Goal: Information Seeking & Learning: Learn about a topic

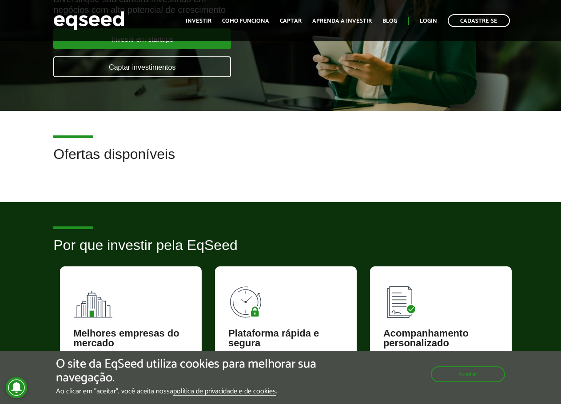
scroll to position [222, 0]
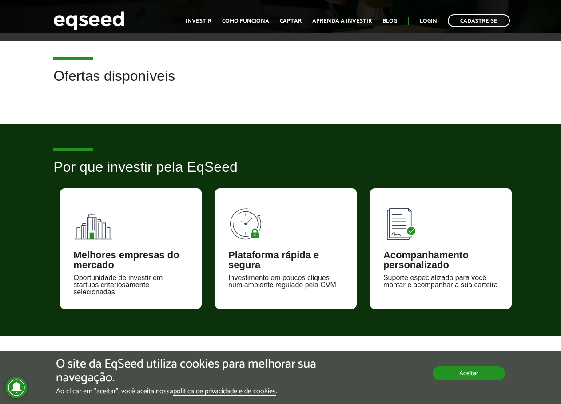
click at [453, 378] on button "Aceitar" at bounding box center [469, 374] width 72 height 14
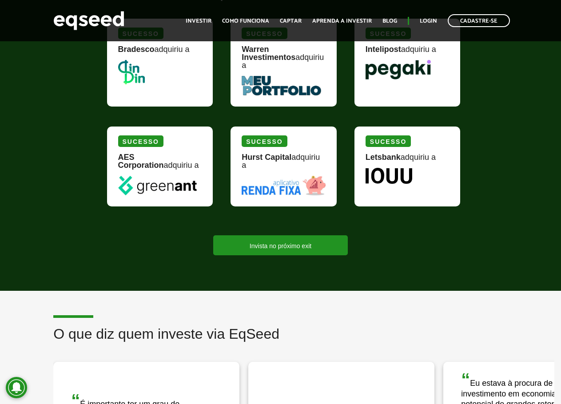
scroll to position [1022, 0]
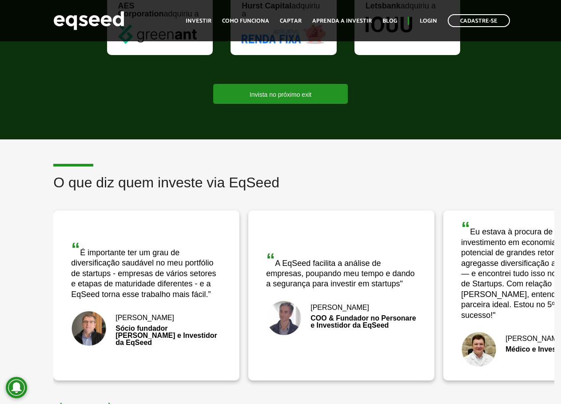
drag, startPoint x: 378, startPoint y: 163, endPoint x: 403, endPoint y: 206, distance: 50.2
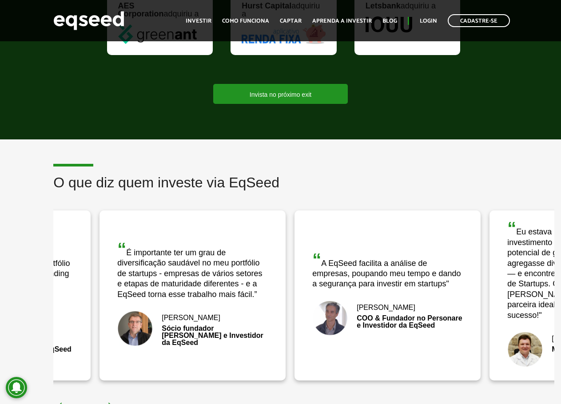
drag, startPoint x: 390, startPoint y: 283, endPoint x: 436, endPoint y: 283, distance: 46.2
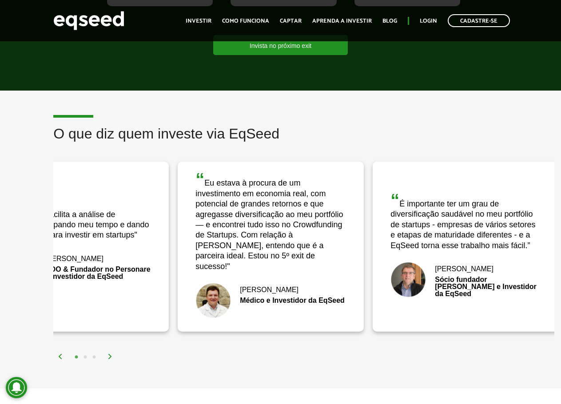
drag, startPoint x: 432, startPoint y: 282, endPoint x: 166, endPoint y: 274, distance: 266.7
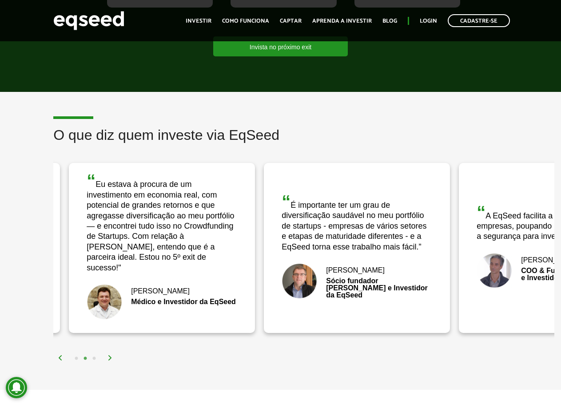
drag, startPoint x: 427, startPoint y: 243, endPoint x: 264, endPoint y: 243, distance: 163.0
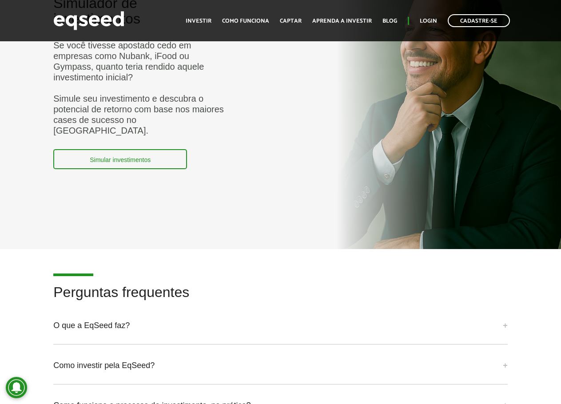
scroll to position [2002, 0]
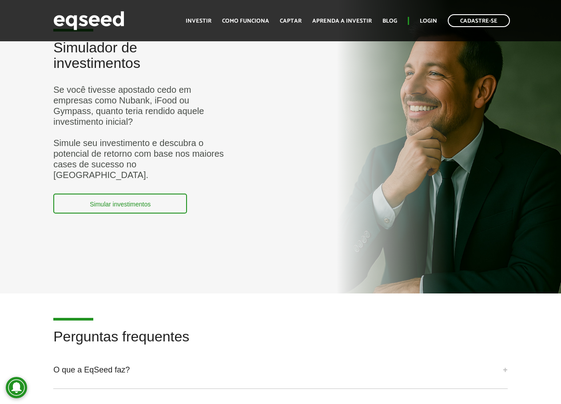
click at [140, 194] on link "Simular investimentos" at bounding box center [120, 204] width 134 height 20
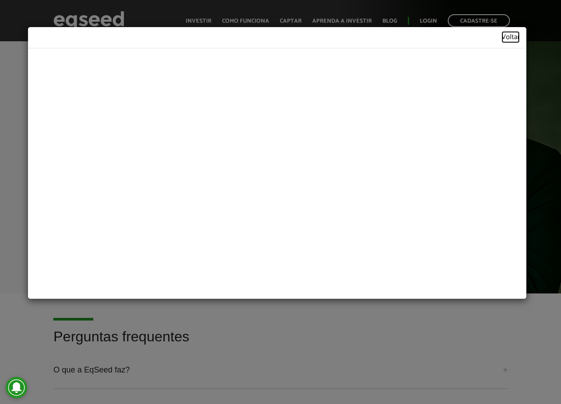
click at [504, 40] on link "Voltar" at bounding box center [511, 38] width 18 height 8
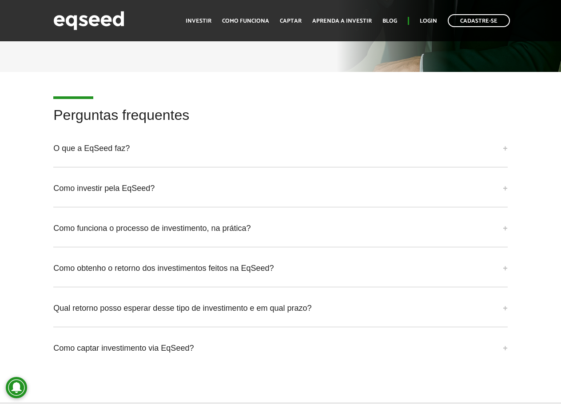
scroll to position [2224, 0]
click at [157, 179] on div "Como investir pela EqSeed? Os investimentos em startups via EqSeed funcionam at…" at bounding box center [280, 191] width 454 height 31
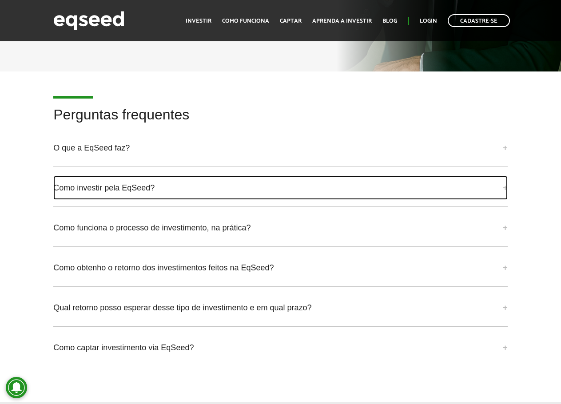
click at [156, 176] on link "Como investir pela EqSeed?" at bounding box center [280, 188] width 454 height 24
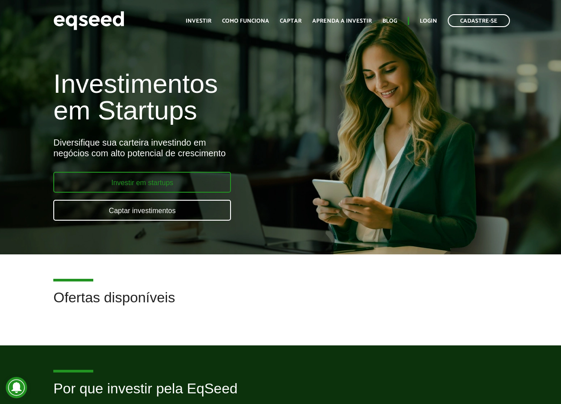
scroll to position [0, 0]
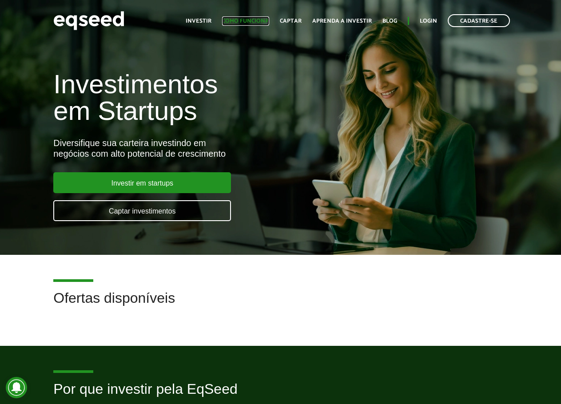
click at [228, 18] on link "Como funciona" at bounding box center [245, 21] width 47 height 6
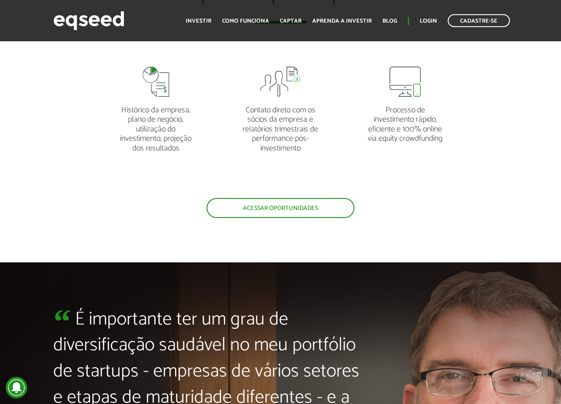
scroll to position [1733, 0]
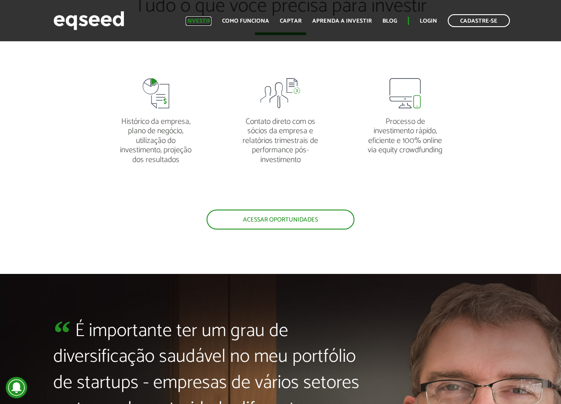
click at [198, 22] on link "Investir" at bounding box center [199, 21] width 26 height 6
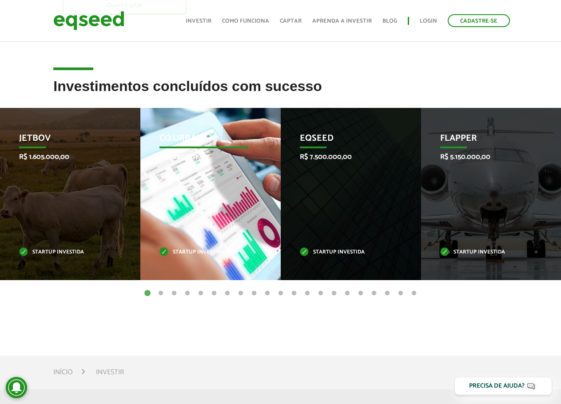
scroll to position [311, 0]
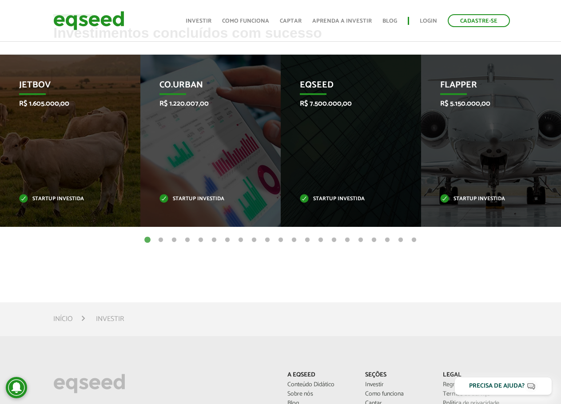
click at [159, 241] on button "2" at bounding box center [160, 240] width 9 height 9
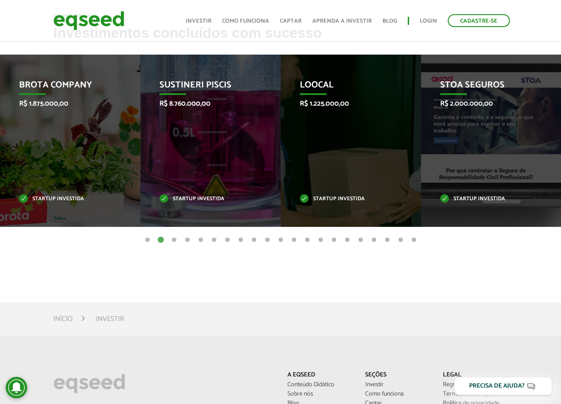
click at [159, 241] on button "2" at bounding box center [160, 240] width 9 height 9
click at [173, 240] on button "3" at bounding box center [174, 240] width 9 height 9
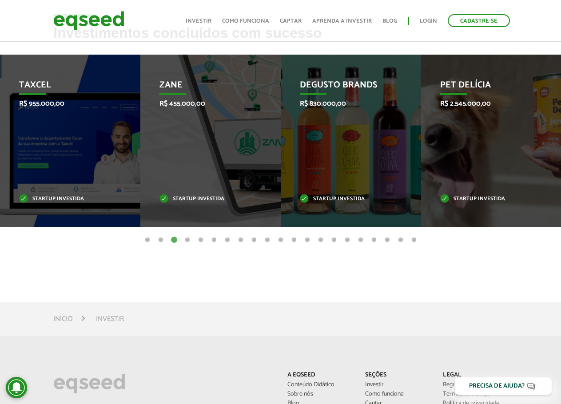
click at [190, 240] on button "4" at bounding box center [187, 240] width 9 height 9
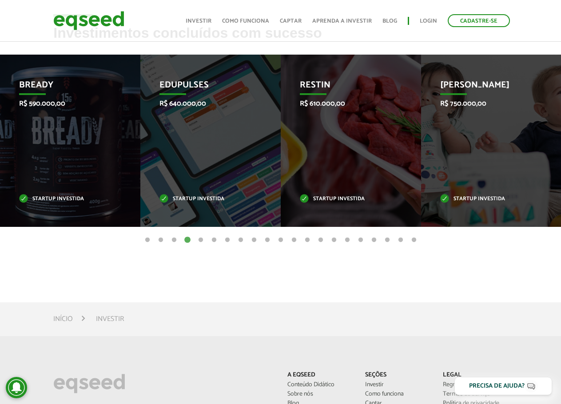
click at [201, 239] on button "5" at bounding box center [200, 240] width 9 height 9
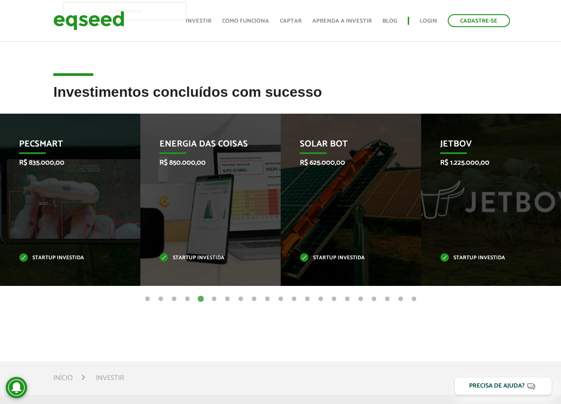
scroll to position [261, 0]
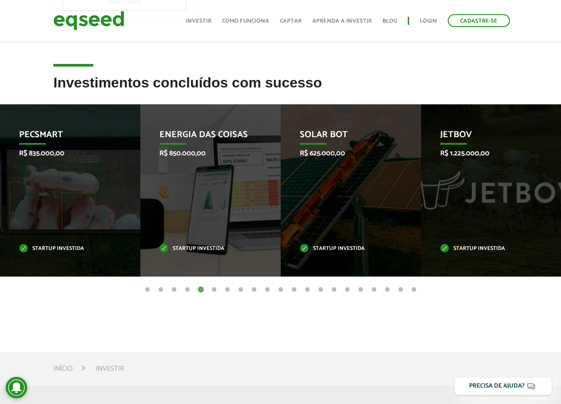
click at [213, 289] on button "6" at bounding box center [214, 290] width 9 height 9
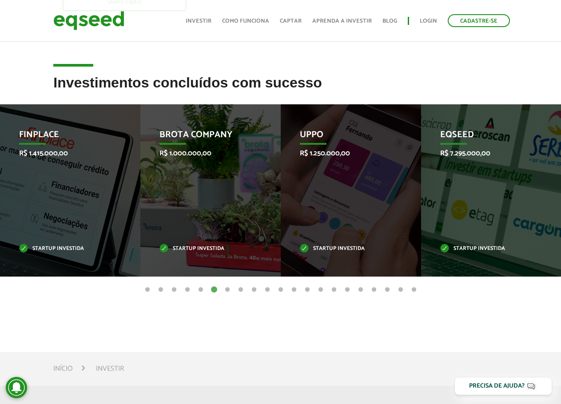
click at [201, 289] on button "5" at bounding box center [200, 290] width 9 height 9
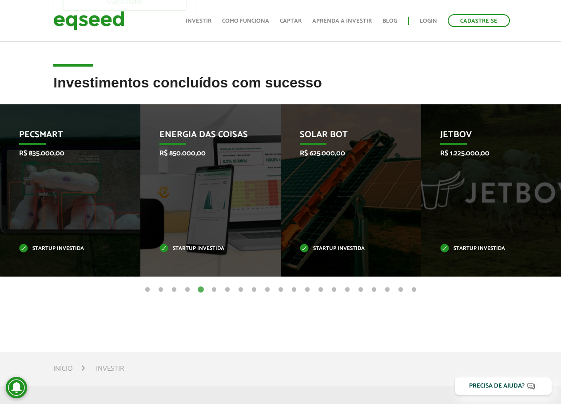
click at [217, 288] on button "6" at bounding box center [214, 290] width 9 height 9
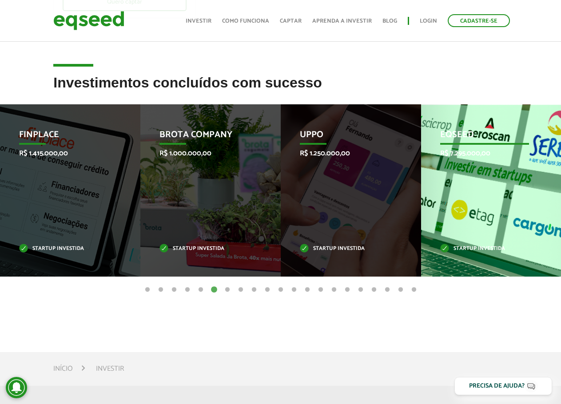
click at [464, 138] on p "EqSeed" at bounding box center [484, 137] width 89 height 15
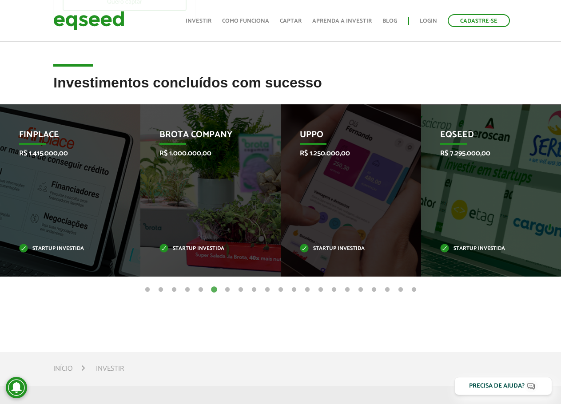
click at [225, 290] on button "7" at bounding box center [227, 290] width 9 height 9
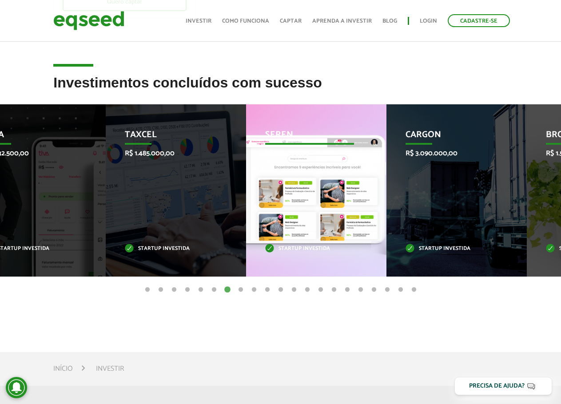
drag, startPoint x: 337, startPoint y: 128, endPoint x: 301, endPoint y: 133, distance: 36.3
click at [301, 133] on div "Seren R$ 682.500,00 Startup investida" at bounding box center [309, 190] width 127 height 172
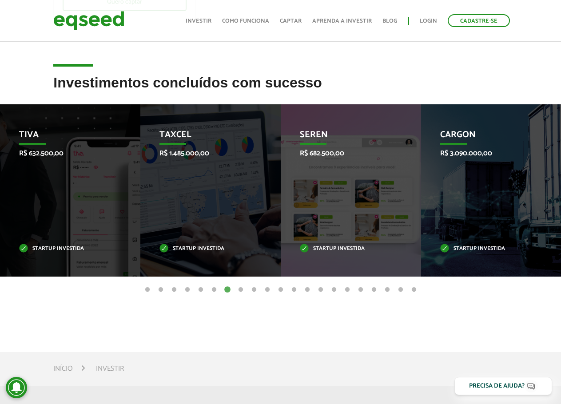
click at [243, 291] on button "8" at bounding box center [240, 290] width 9 height 9
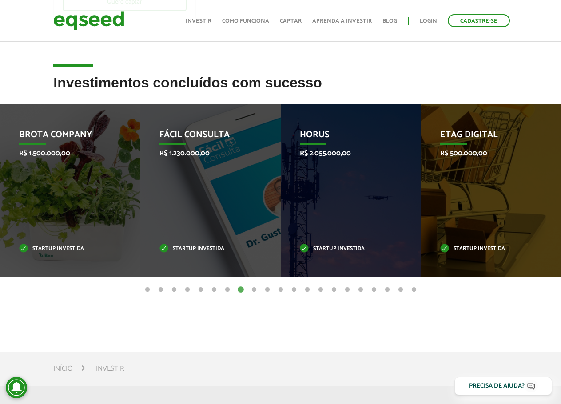
click at [255, 290] on button "9" at bounding box center [254, 290] width 9 height 9
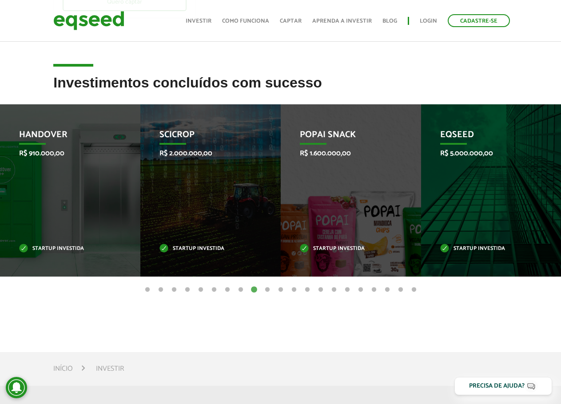
click at [267, 290] on button "10" at bounding box center [267, 290] width 9 height 9
